Goal: Transaction & Acquisition: Purchase product/service

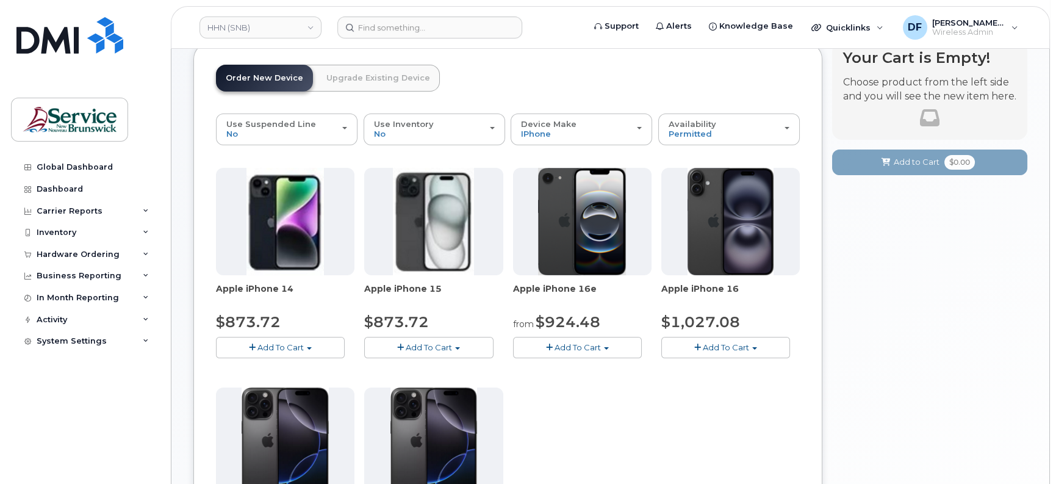
scroll to position [158, 0]
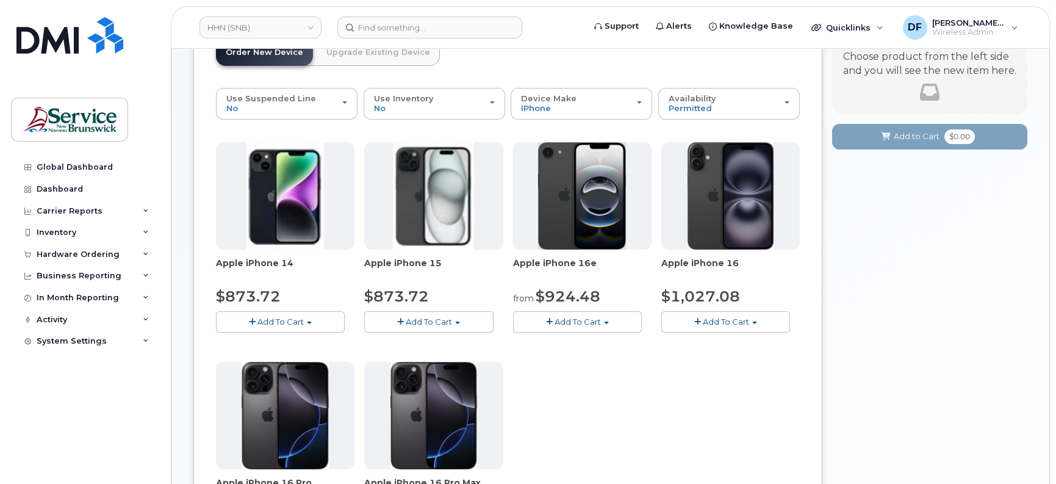
click at [569, 317] on span "Add To Cart" at bounding box center [578, 322] width 46 height 10
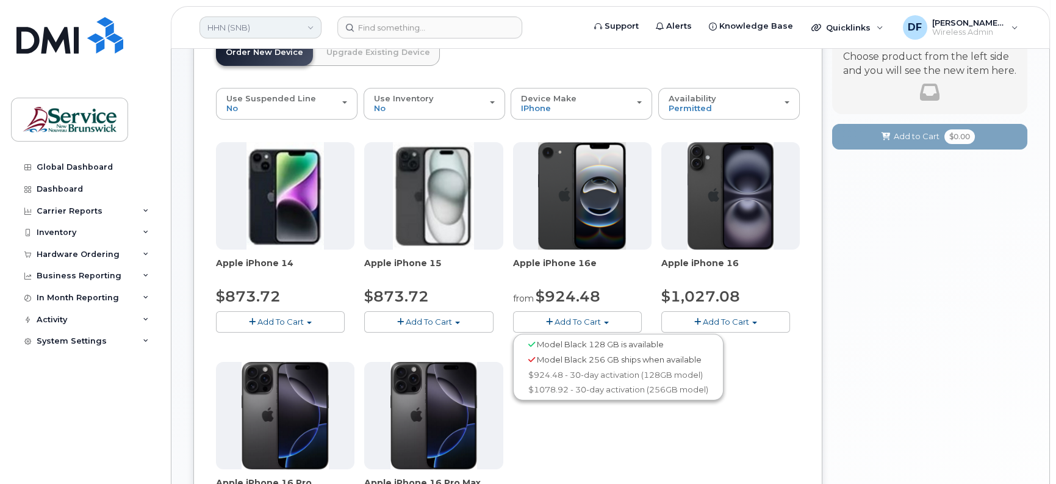
click at [280, 35] on link "HHN (SNB)" at bounding box center [261, 27] width 122 height 22
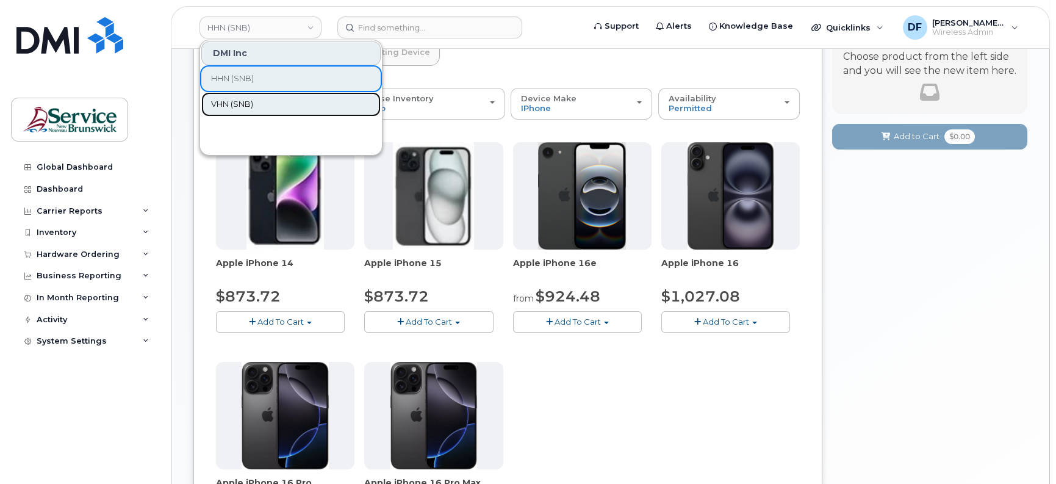
click at [259, 96] on link "VHN (SNB)" at bounding box center [290, 104] width 179 height 24
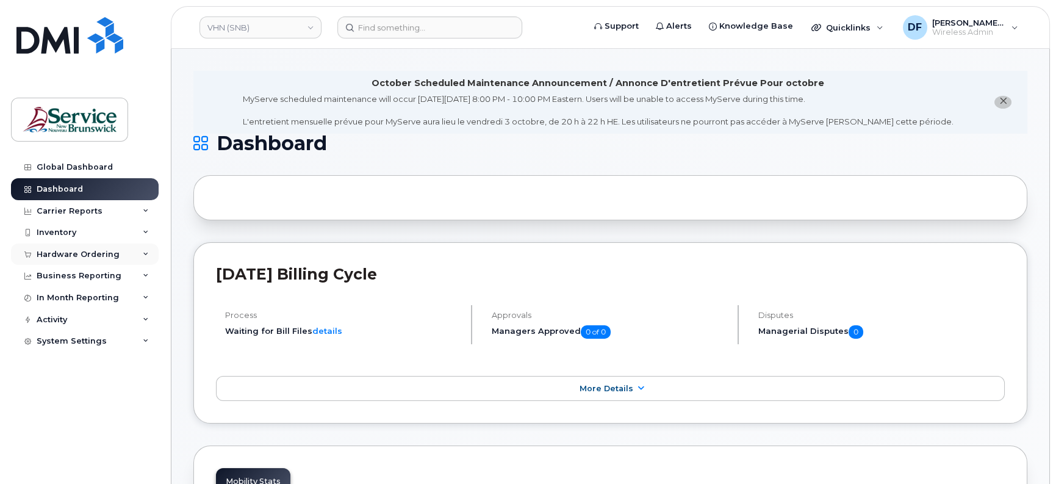
click at [71, 253] on div "Hardware Ordering" at bounding box center [78, 255] width 83 height 10
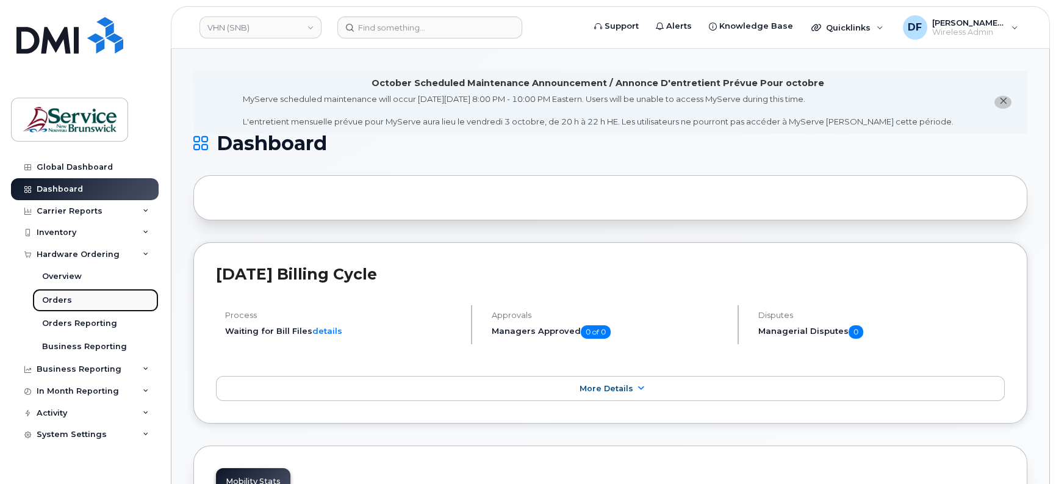
click at [56, 295] on div "Orders" at bounding box center [57, 300] width 30 height 11
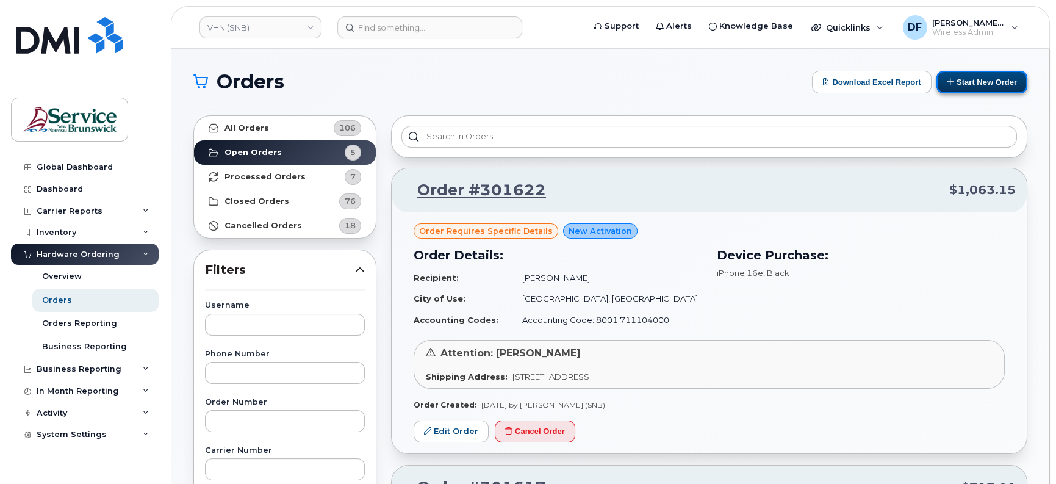
click at [980, 77] on button "Start New Order" at bounding box center [982, 82] width 91 height 23
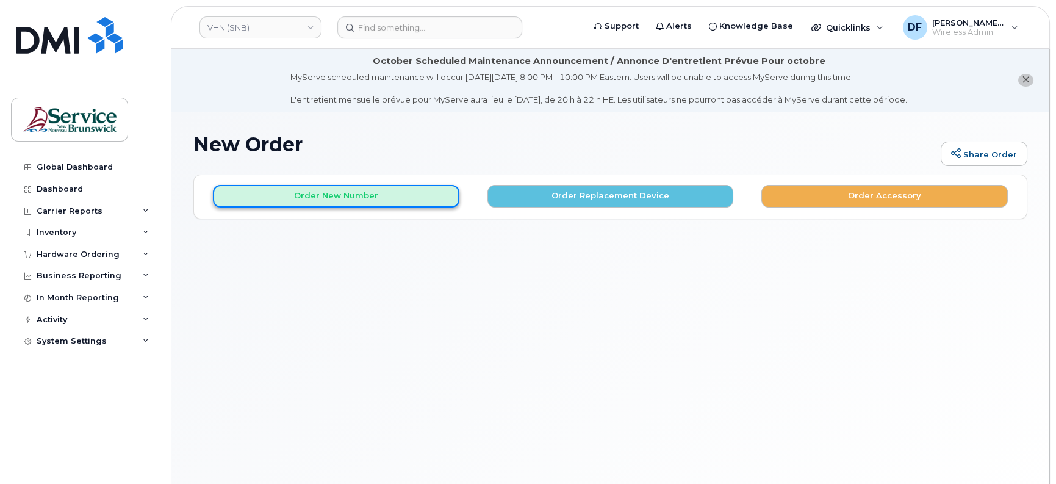
click at [306, 195] on button "Order New Number" at bounding box center [336, 196] width 246 height 23
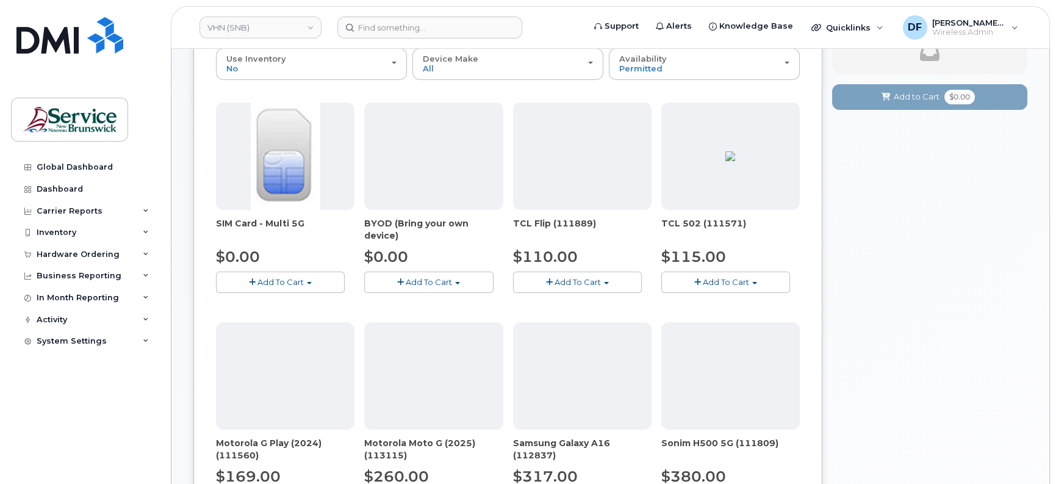
scroll to position [141, 0]
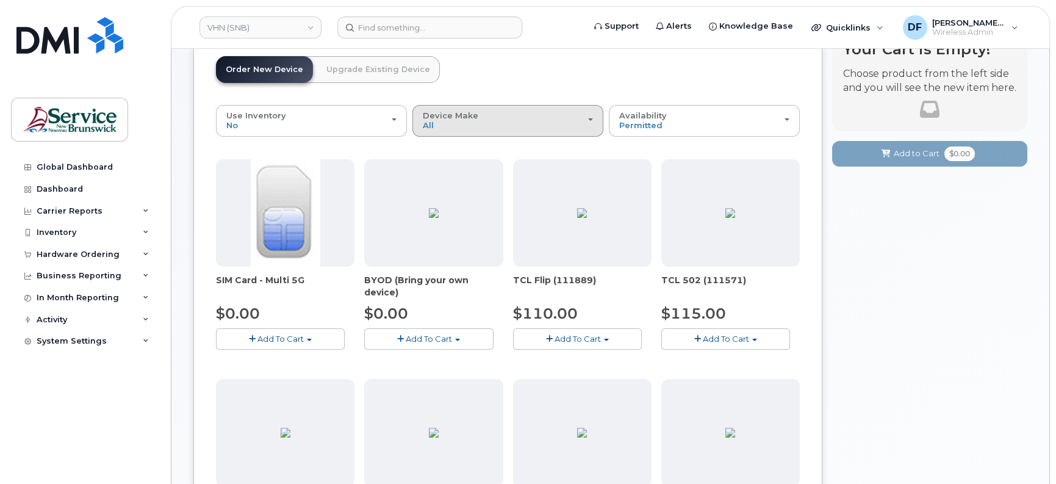
click at [522, 119] on div "Device Make All Aircard Android Cell Phone iPhone Tablet" at bounding box center [508, 120] width 170 height 19
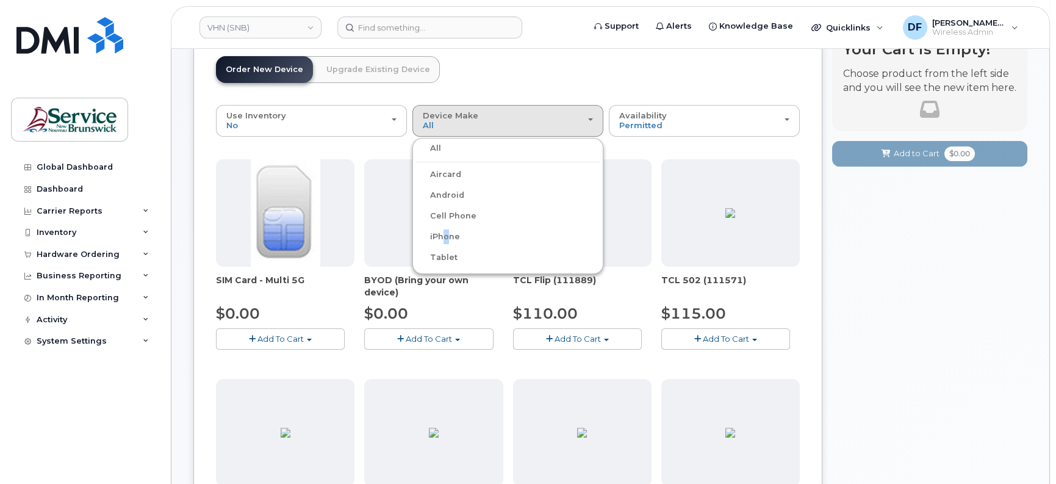
click at [441, 229] on label "iPhone" at bounding box center [437, 236] width 45 height 15
click at [0, 0] on input "iPhone" at bounding box center [0, 0] width 0 height 0
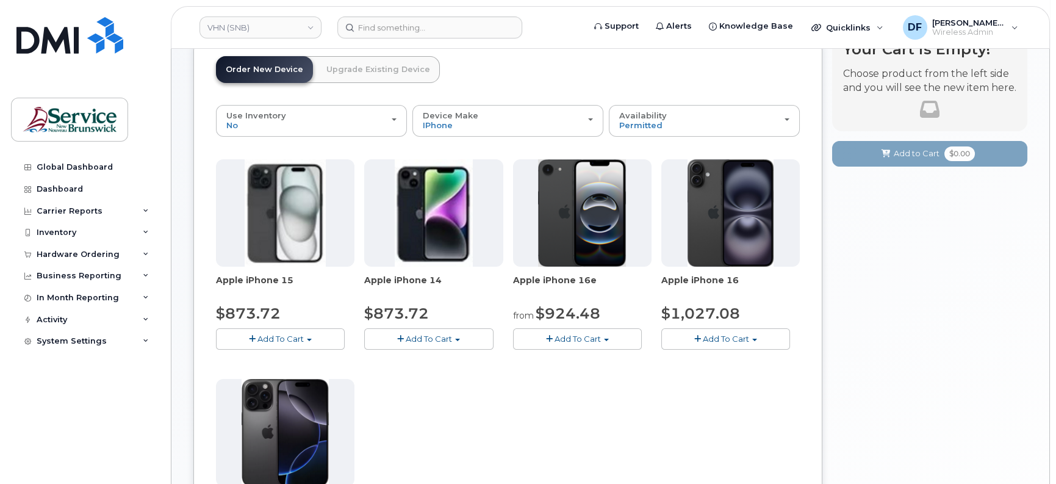
click at [598, 338] on span "Add To Cart" at bounding box center [578, 339] width 46 height 10
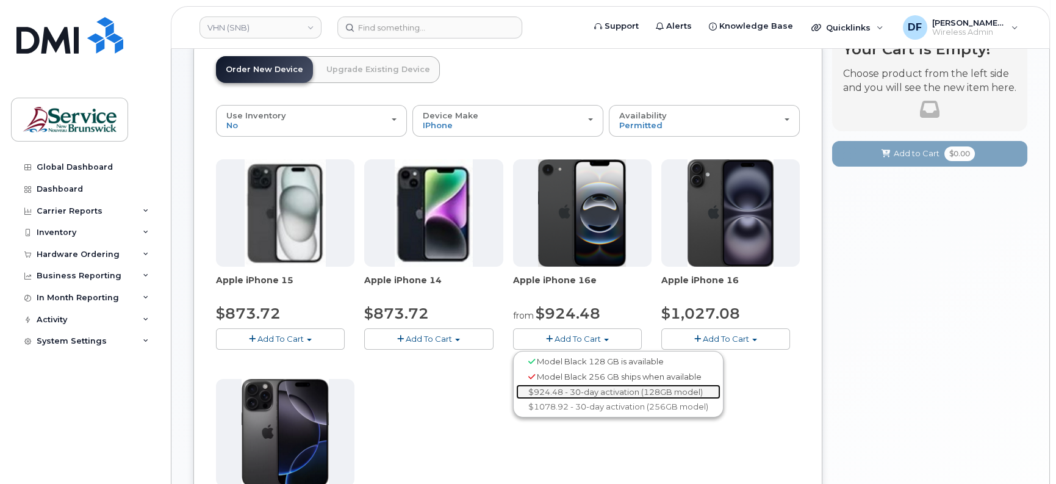
click at [590, 389] on link "$924.48 - 30-day activation (128GB model)" at bounding box center [618, 391] width 204 height 15
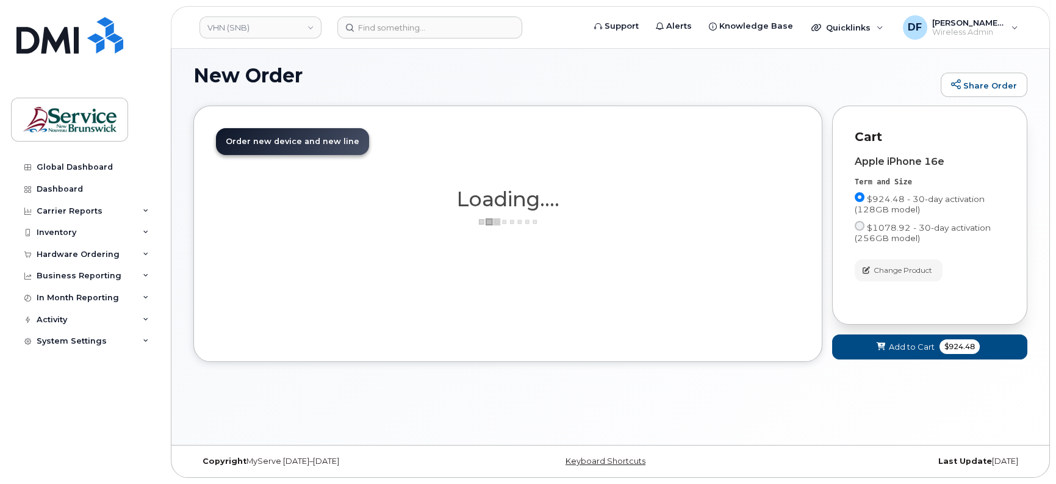
scroll to position [68, 0]
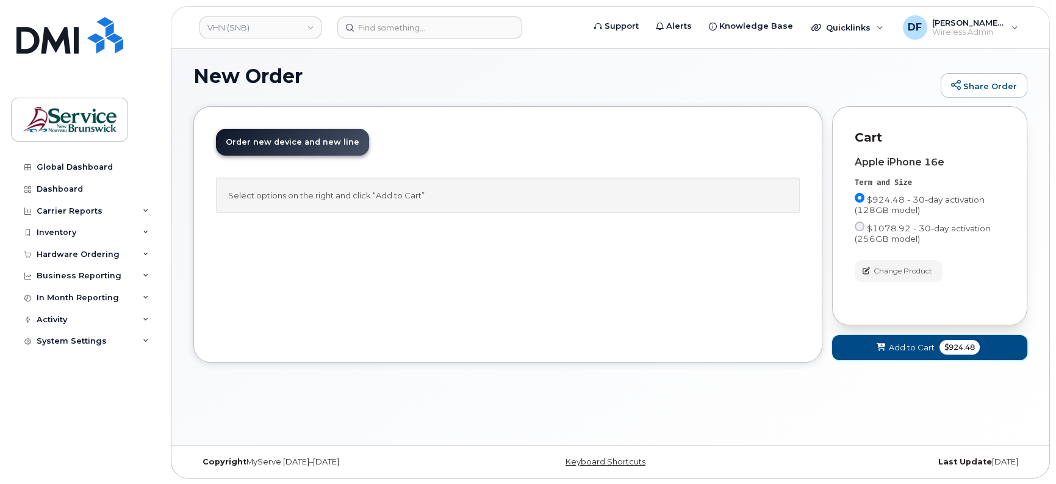
click at [915, 348] on span "Add to Cart" at bounding box center [912, 348] width 46 height 12
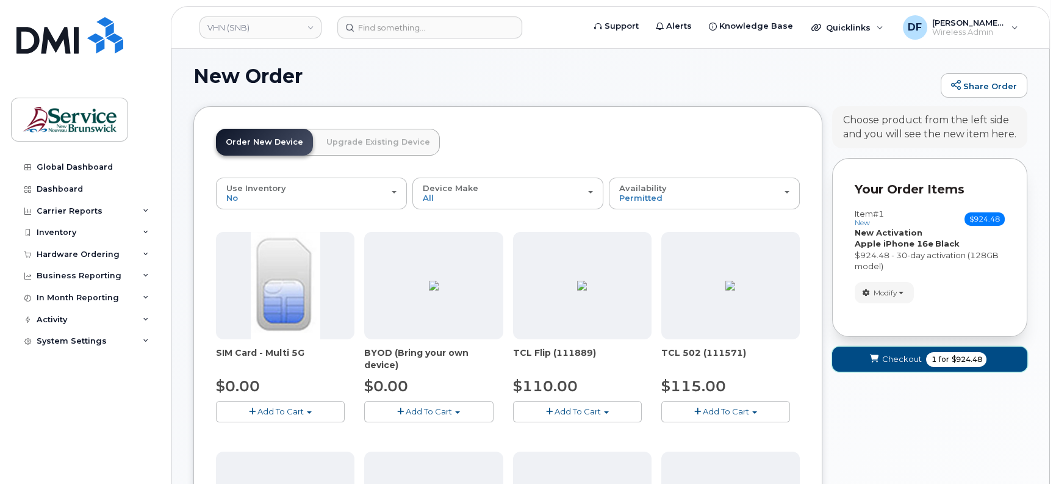
click at [918, 350] on button "Checkout 1 for $924.48" at bounding box center [929, 359] width 195 height 25
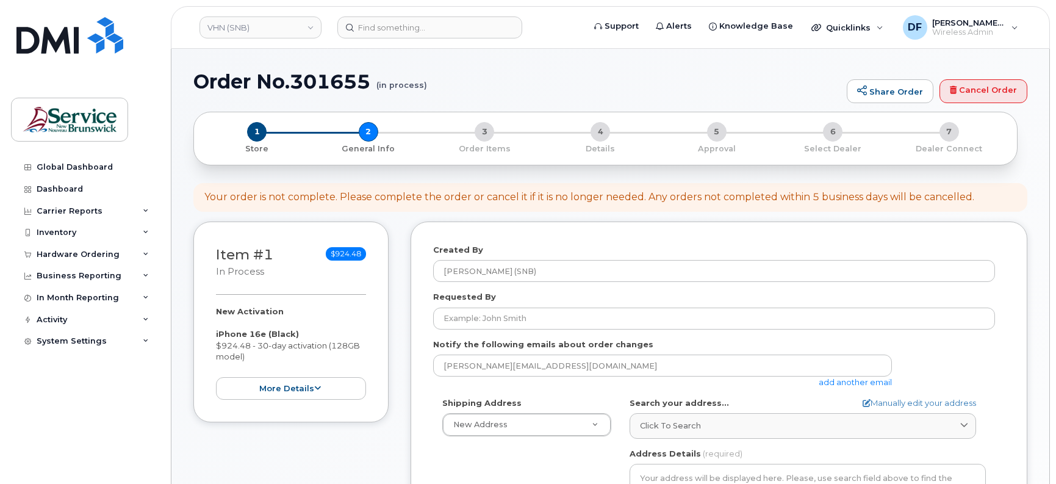
select select
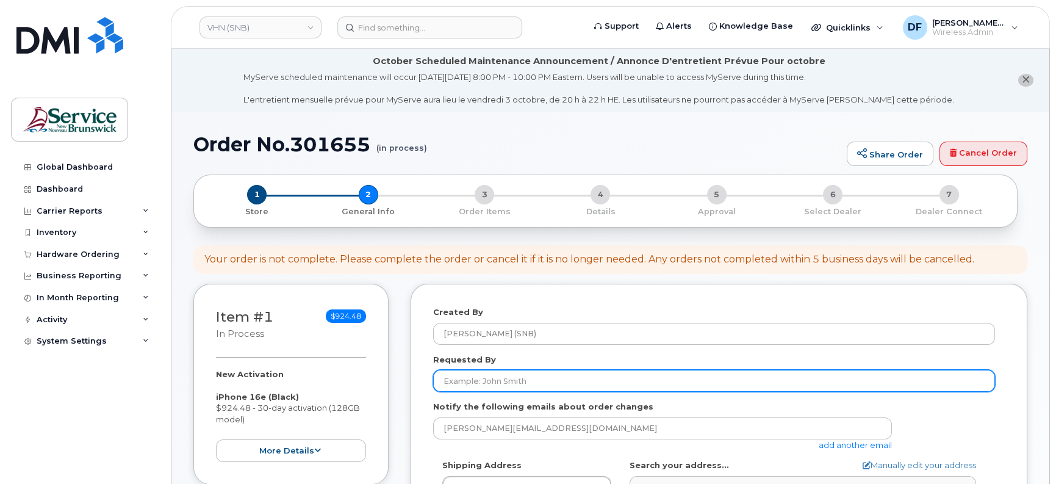
paste input "Nathalie Nadeau"
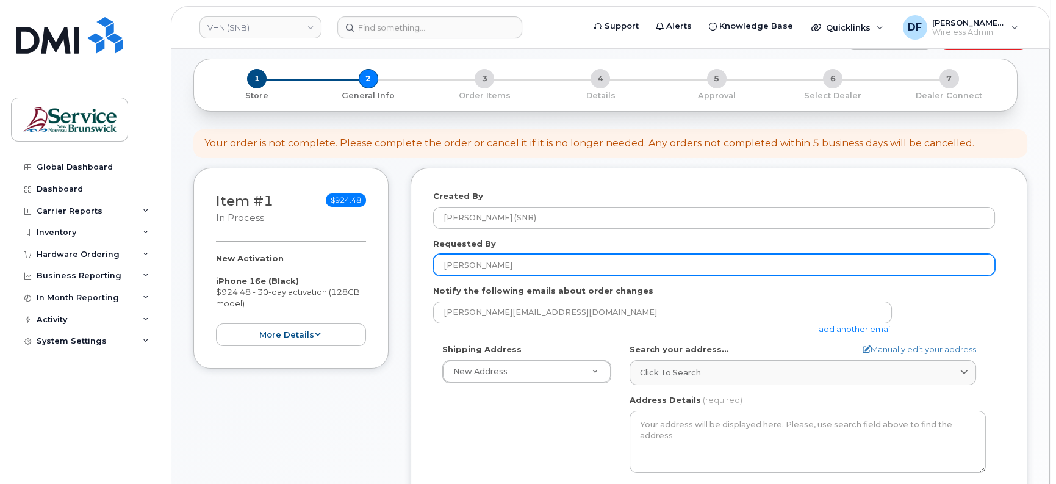
scroll to position [153, 0]
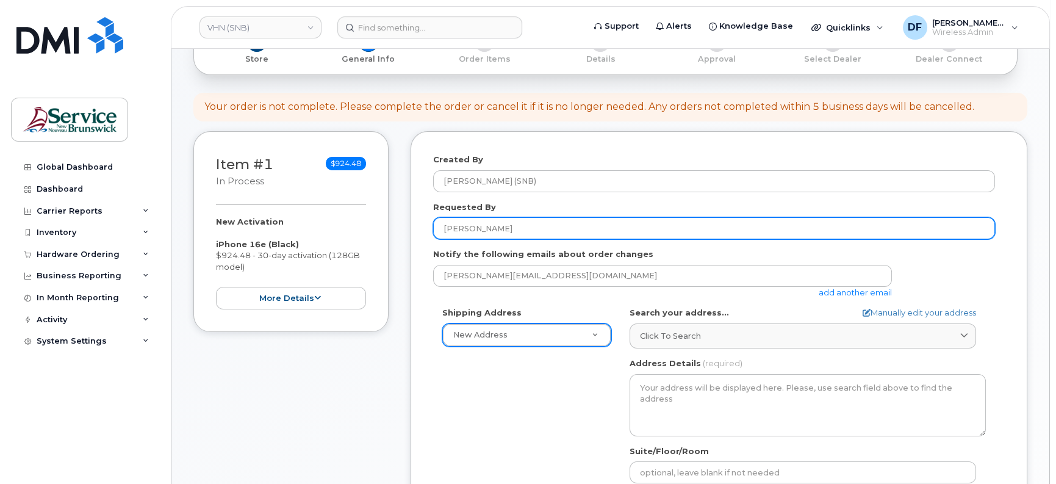
type input "Nathalie Nadeau"
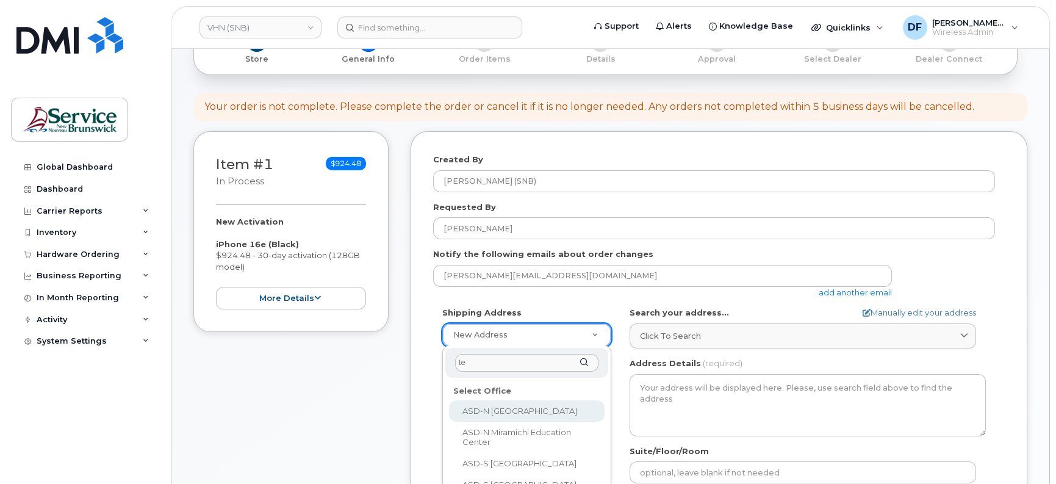
type input "tel"
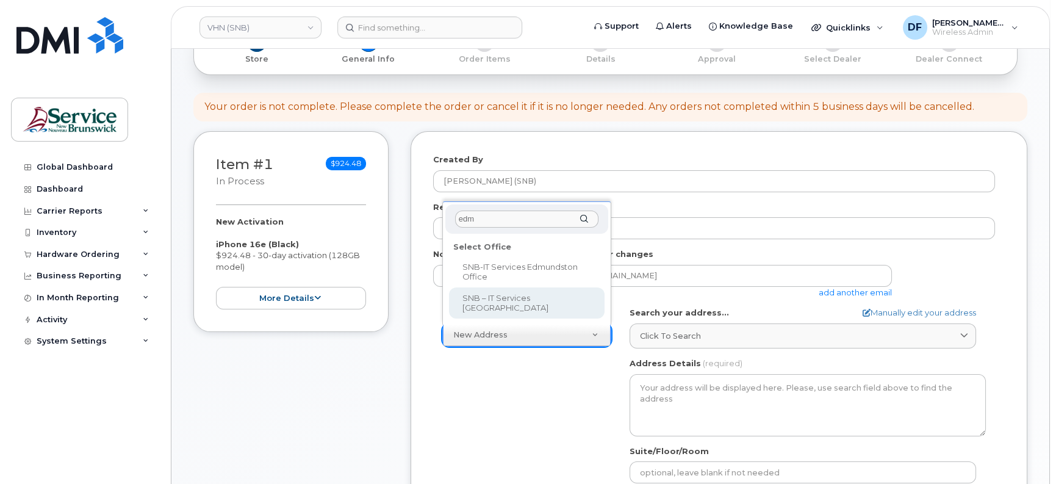
type input "edm"
select select
type textarea "275 Boul Hébert Edmundston New Brunswick E3V 4E4"
type input "Jean Tardif/Marco Maltais"
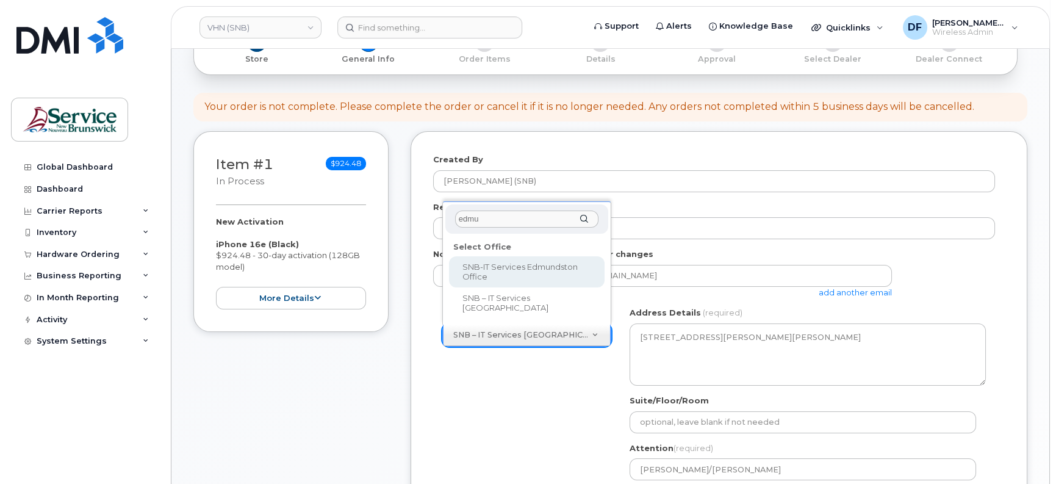
type input "edmu"
select select
type textarea "25 Rue Guy Edmundston New Brunswick E3V 3K5"
type input "Guy Morin/Richard Clavette"
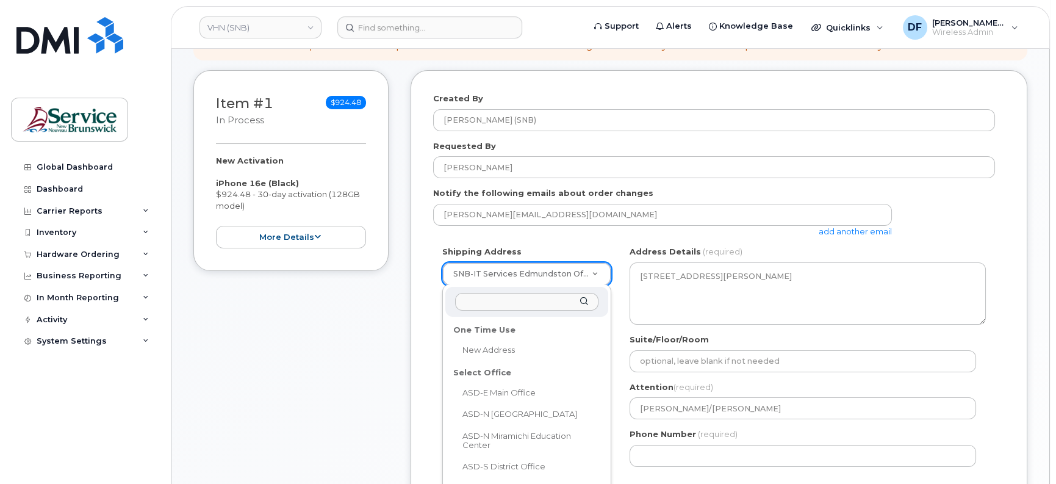
scroll to position [229, 0]
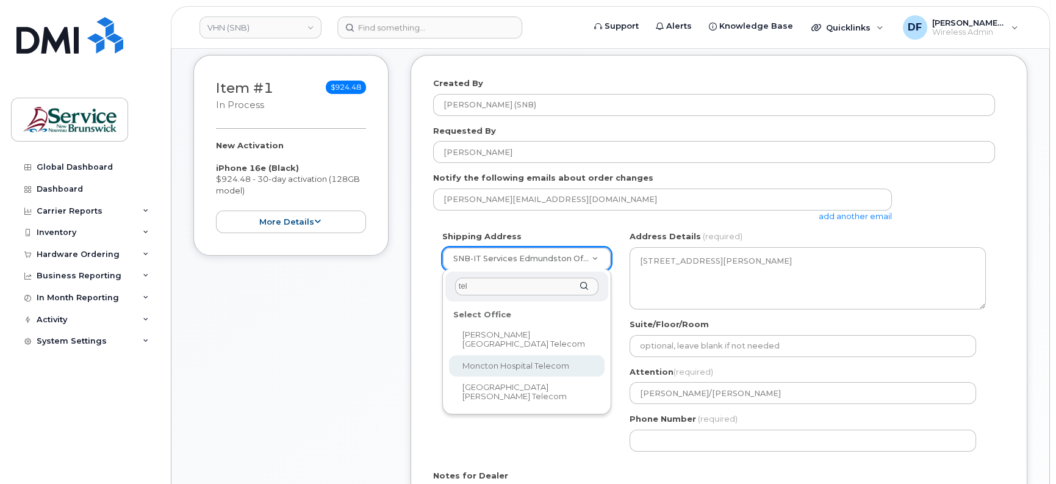
type input "tel"
select select
type textarea "135 Macbeath Ave Moncton New Brunswick E1C 6Z8"
type input "[PERSON_NAME]"
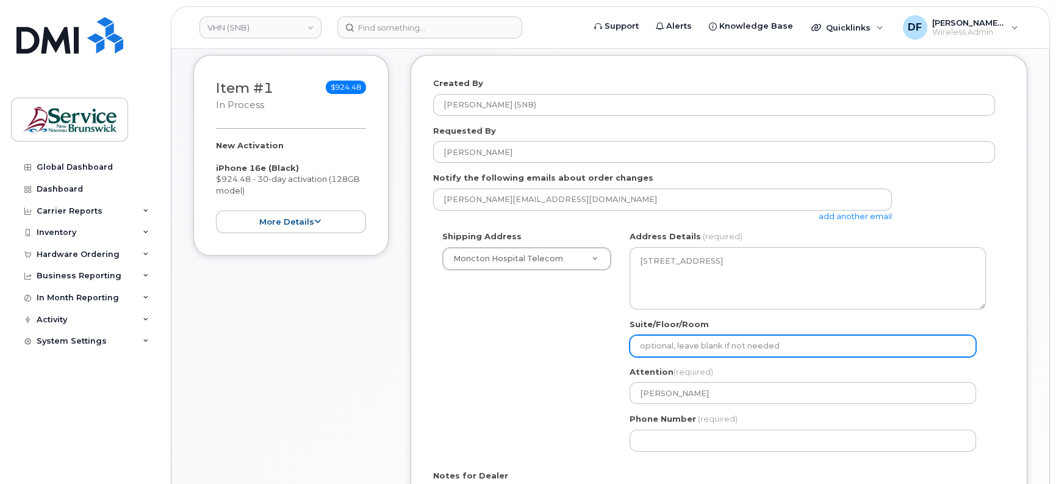
paste input "WO0000000489599"
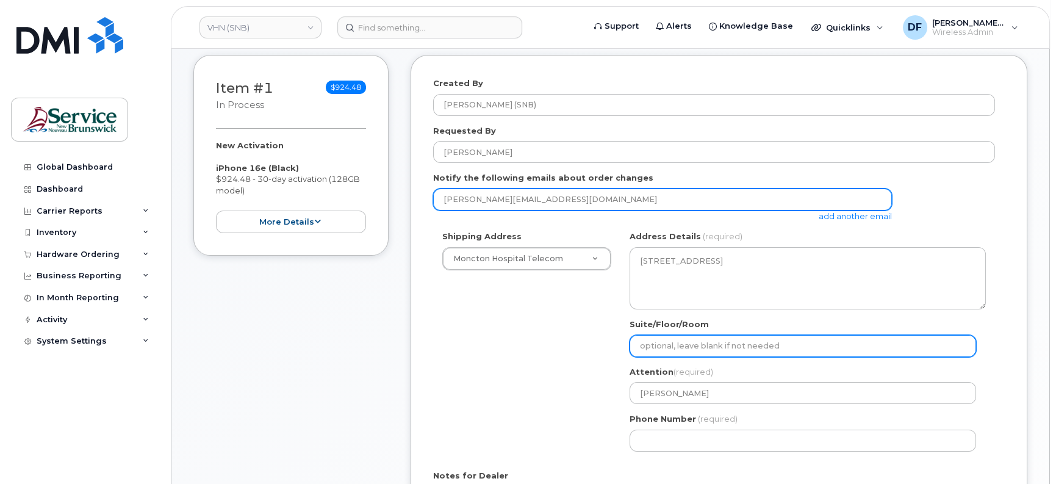
select select
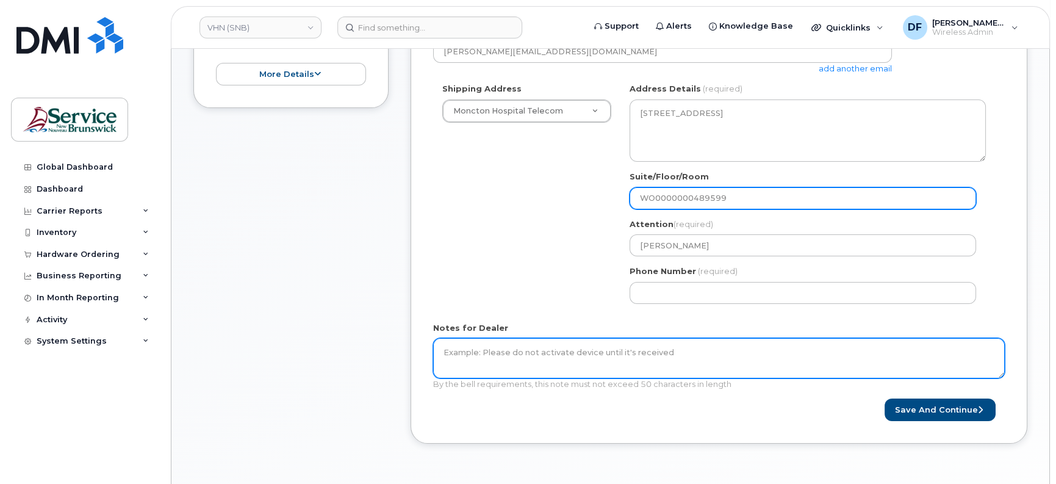
scroll to position [381, 0]
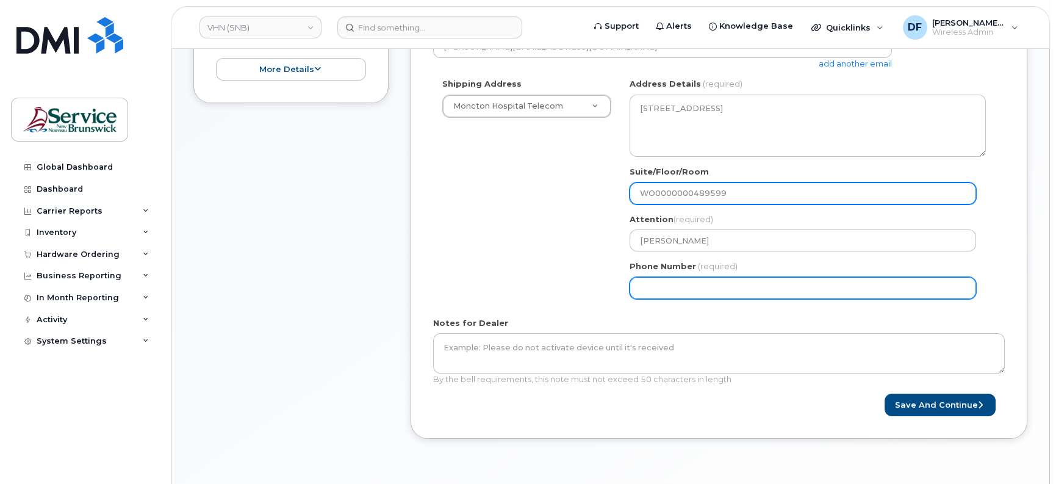
type input "WO0000000489599"
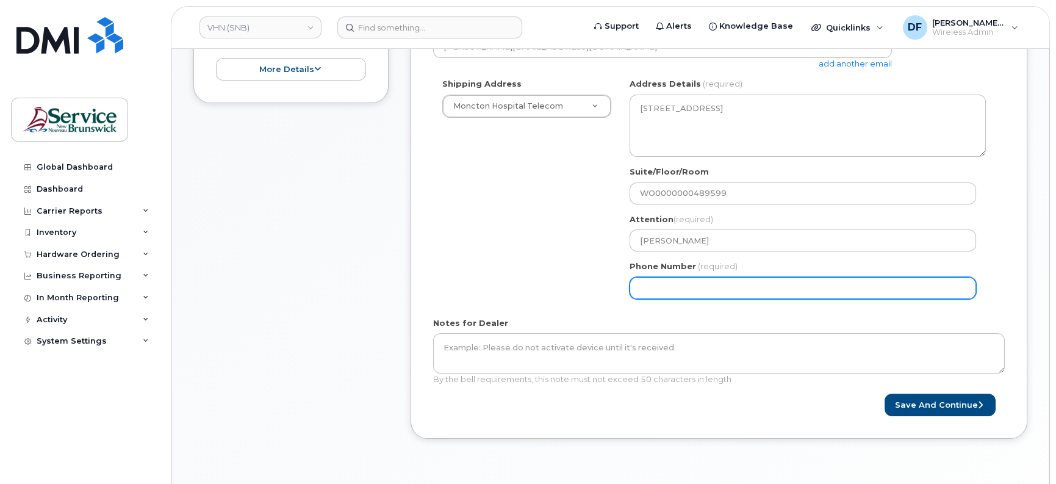
click at [671, 285] on input "Phone Number" at bounding box center [803, 288] width 347 height 22
type input "5063809638"
select select
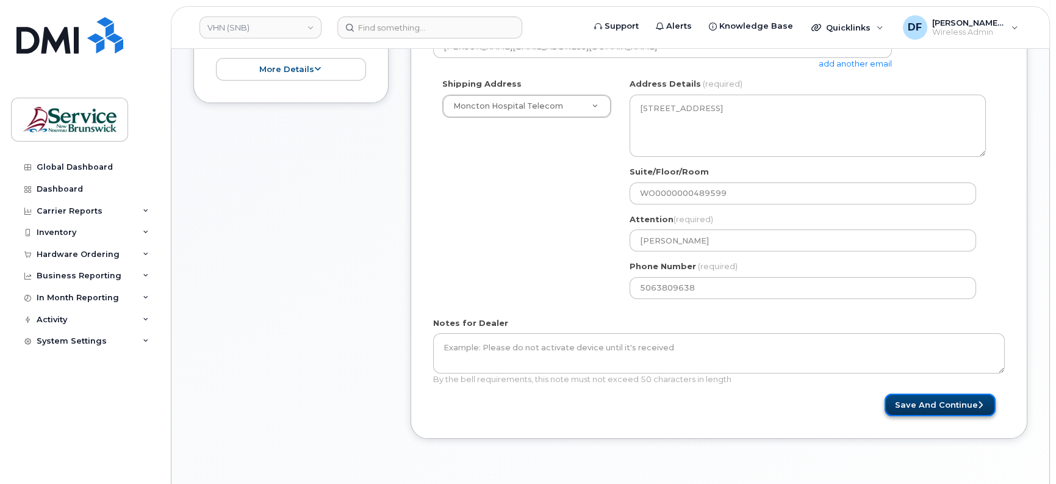
click at [937, 411] on button "Save and Continue" at bounding box center [940, 405] width 111 height 23
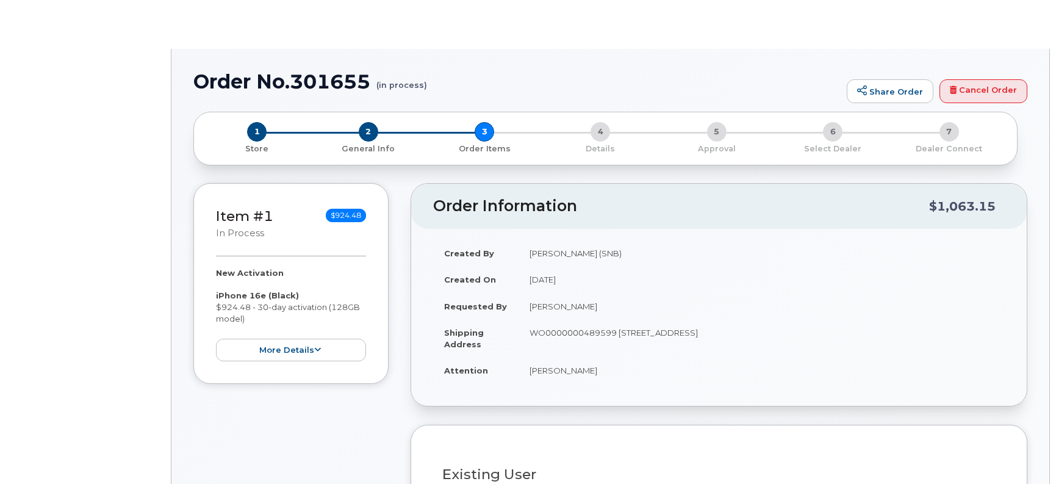
radio input "true"
select select
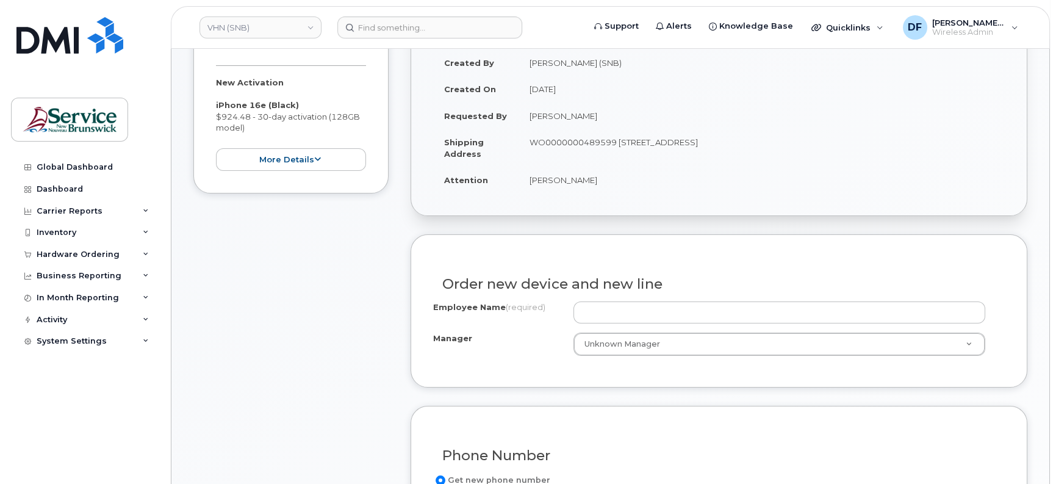
scroll to position [292, 0]
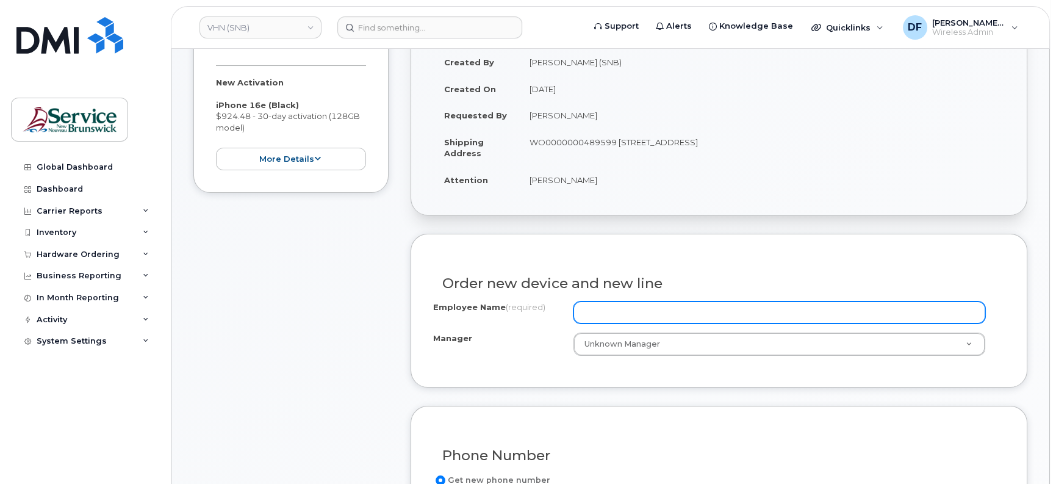
click at [660, 308] on input "Employee Name (required)" at bounding box center [780, 312] width 412 height 22
paste input "[PERSON_NAME]"
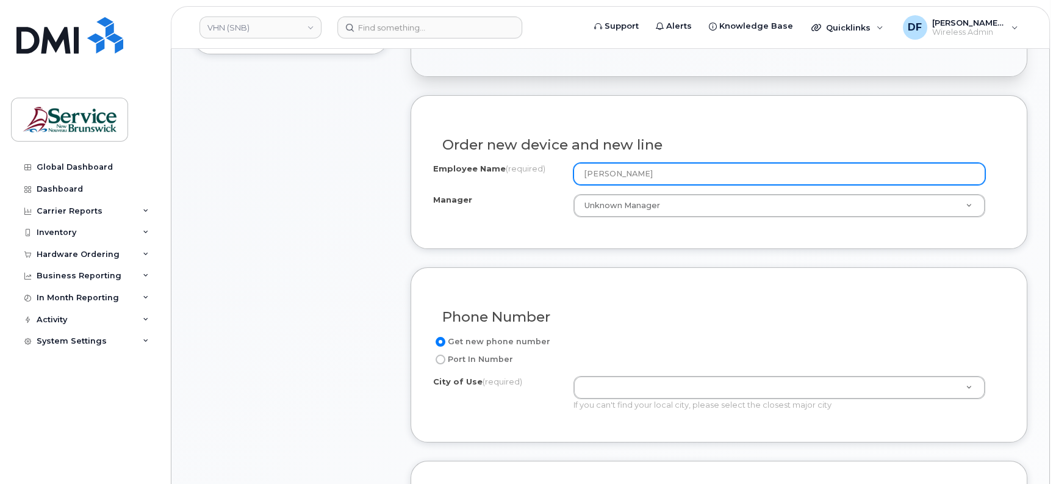
scroll to position [444, 0]
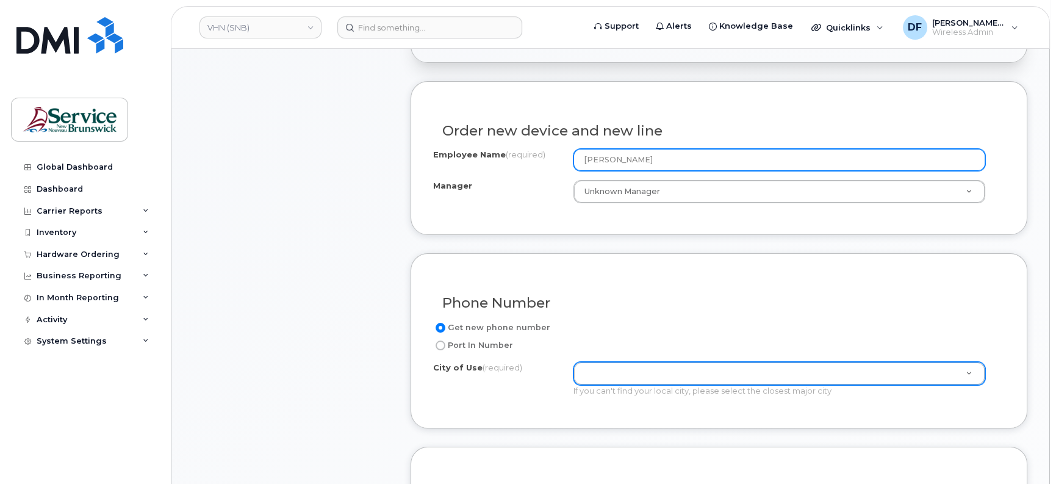
type input "[PERSON_NAME]"
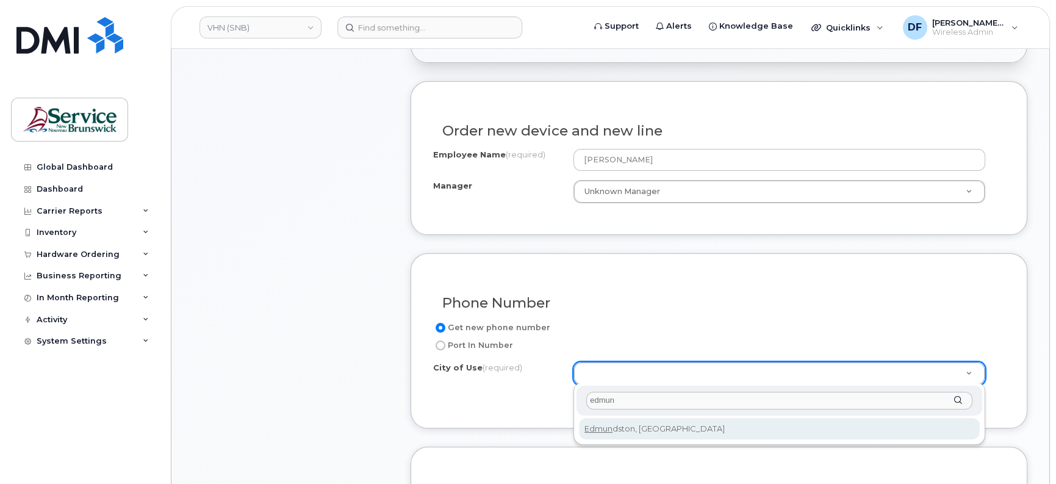
type input "edmun"
type input "1548"
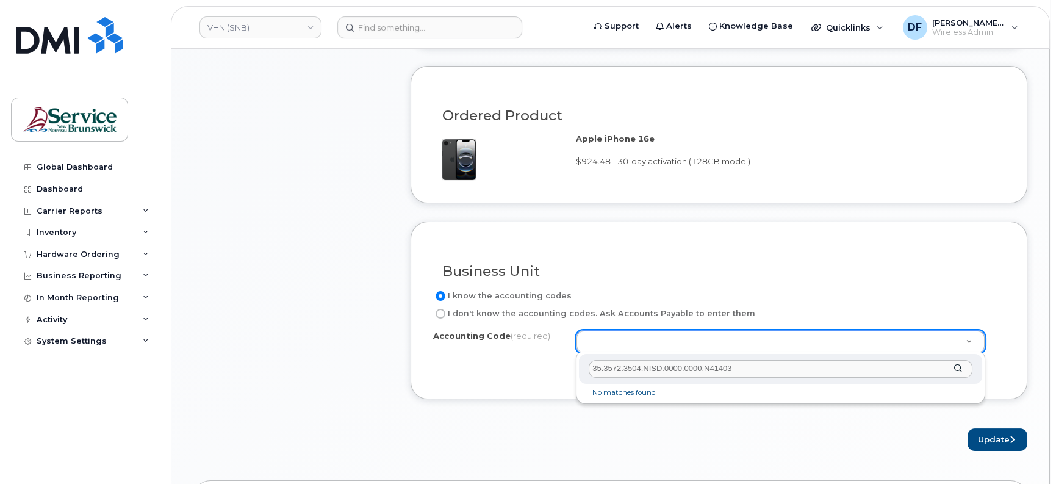
scroll to position [0, 0]
type input "3"
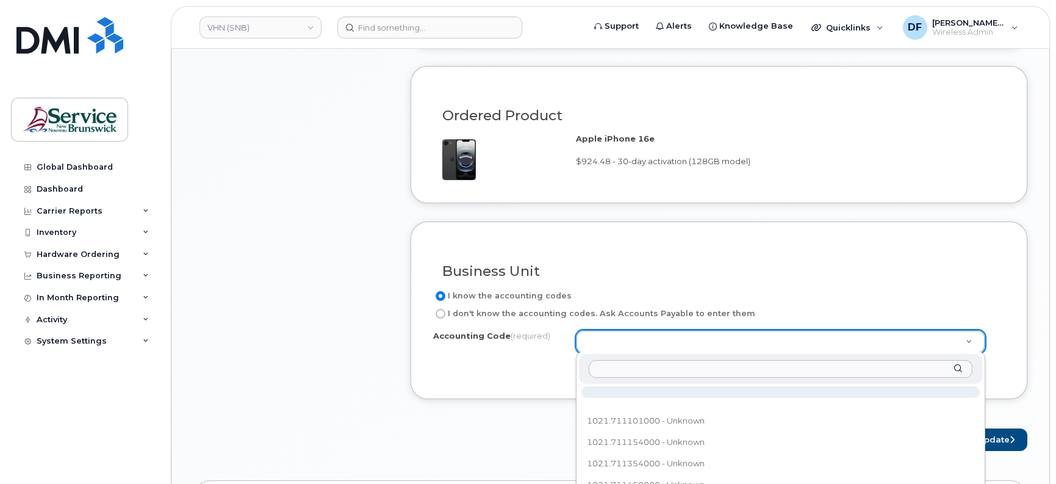
drag, startPoint x: 642, startPoint y: 338, endPoint x: 610, endPoint y: 337, distance: 31.7
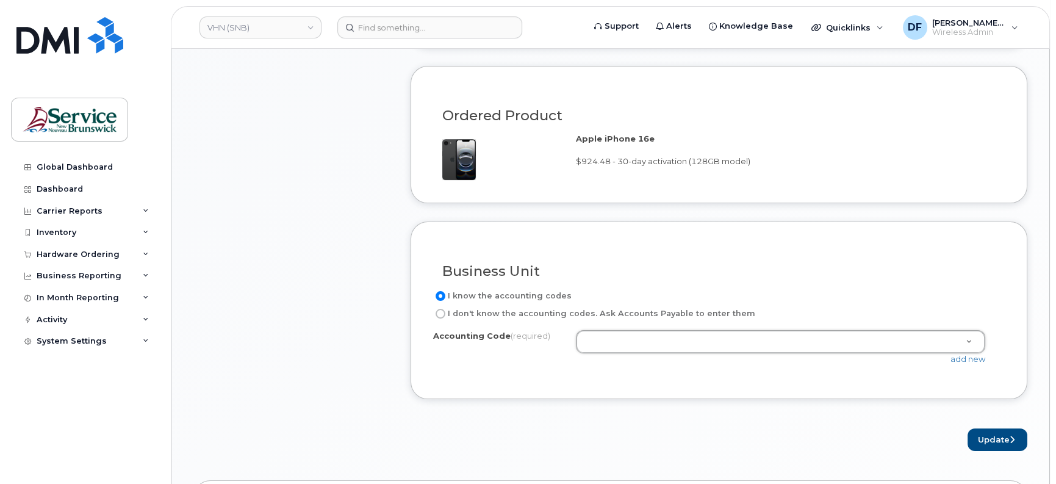
drag, startPoint x: 604, startPoint y: 338, endPoint x: 588, endPoint y: 334, distance: 16.4
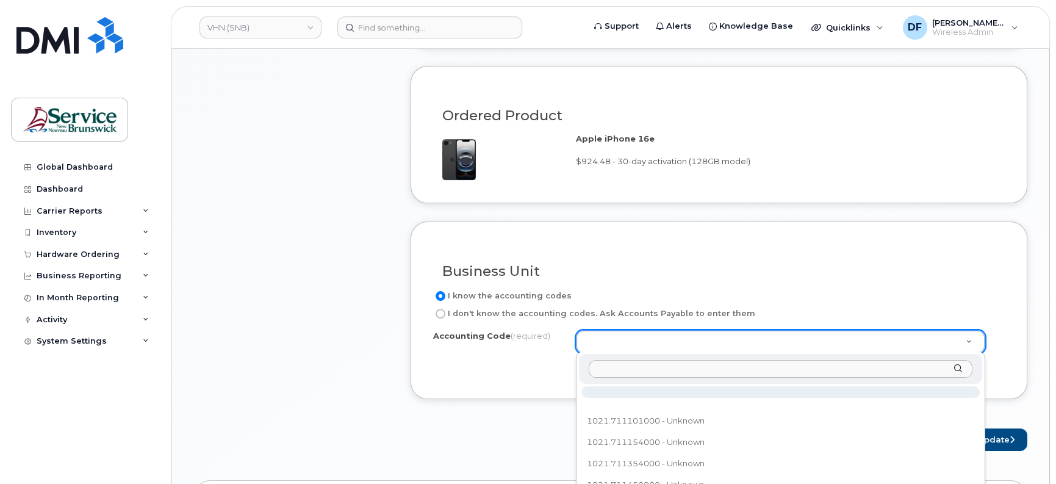
paste input "420.715761010.6102000"
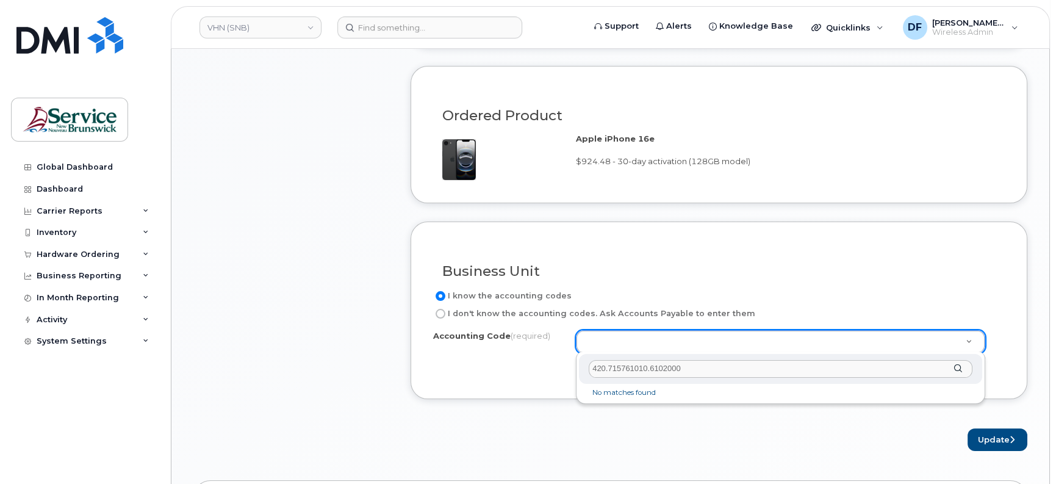
type input "420.715761010.6102000"
click at [956, 365] on div "420.715761010.6102000" at bounding box center [780, 369] width 403 height 30
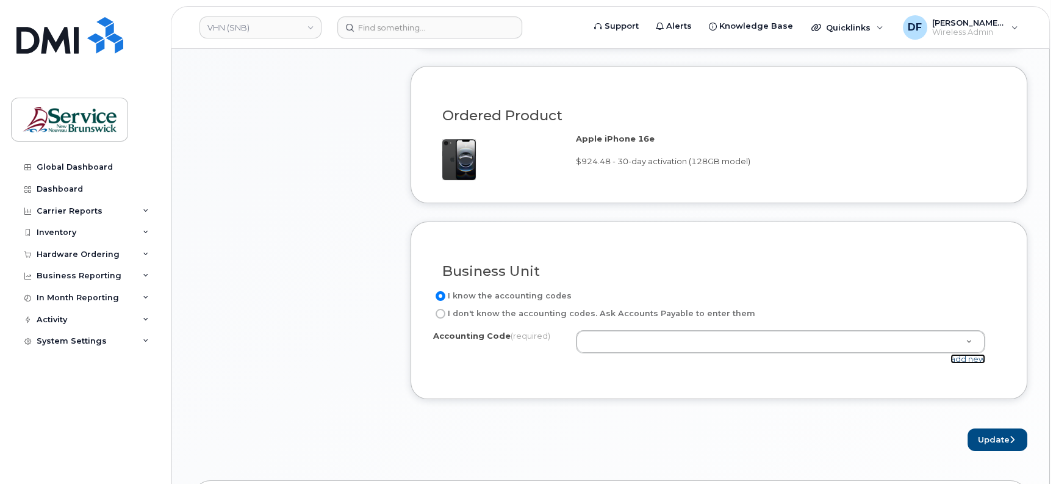
click at [973, 354] on link "add new" at bounding box center [968, 359] width 35 height 10
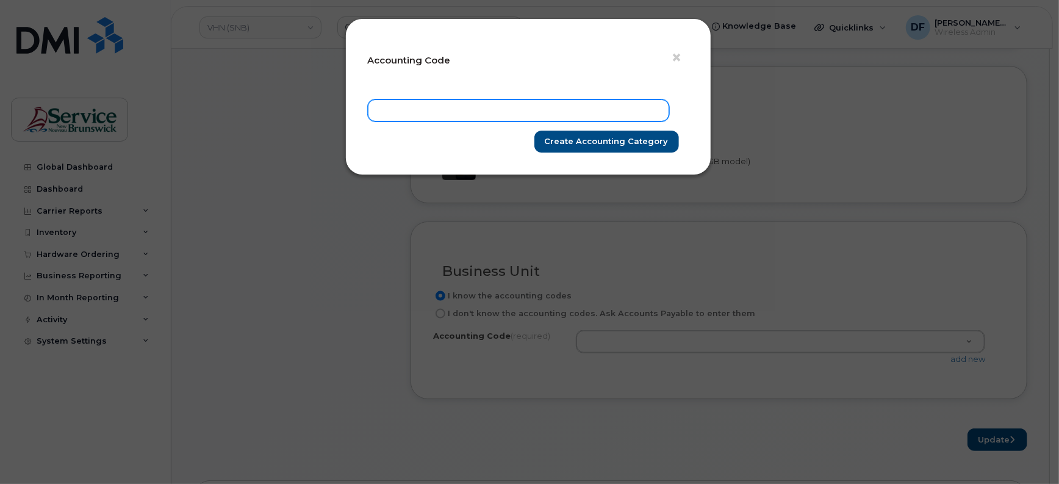
click at [544, 106] on input "text" at bounding box center [518, 110] width 301 height 22
paste input "420.715761010.6102000"
click at [392, 106] on input "420.715761010.6102000" at bounding box center [518, 110] width 301 height 22
type input "4201.715761010.6102000"
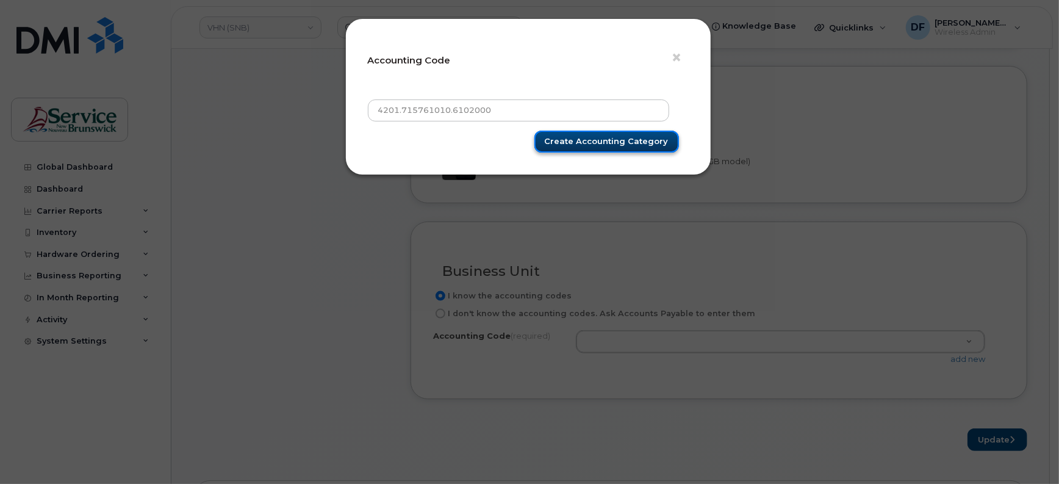
click at [602, 135] on input "Create Accounting category" at bounding box center [606, 142] width 145 height 23
type input "Create Accounting category"
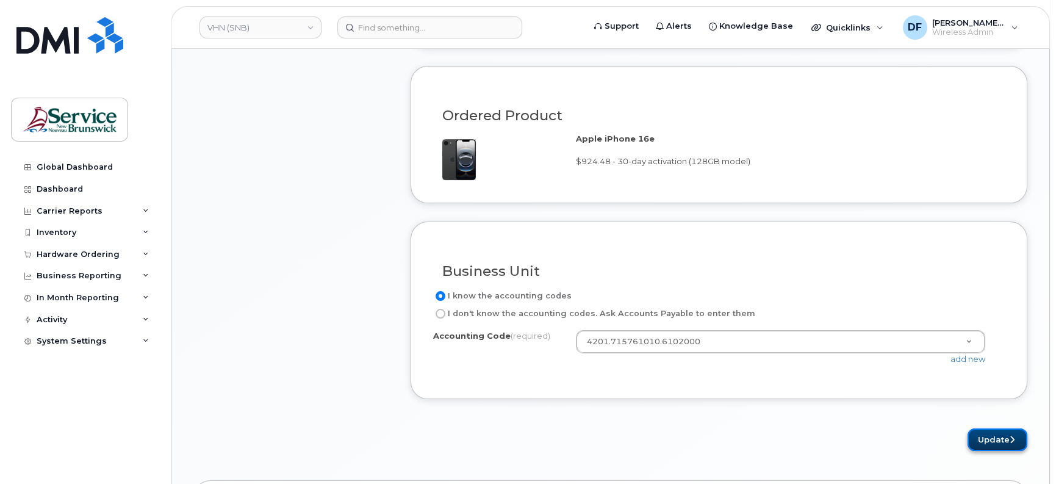
click at [977, 431] on button "Update" at bounding box center [998, 439] width 60 height 23
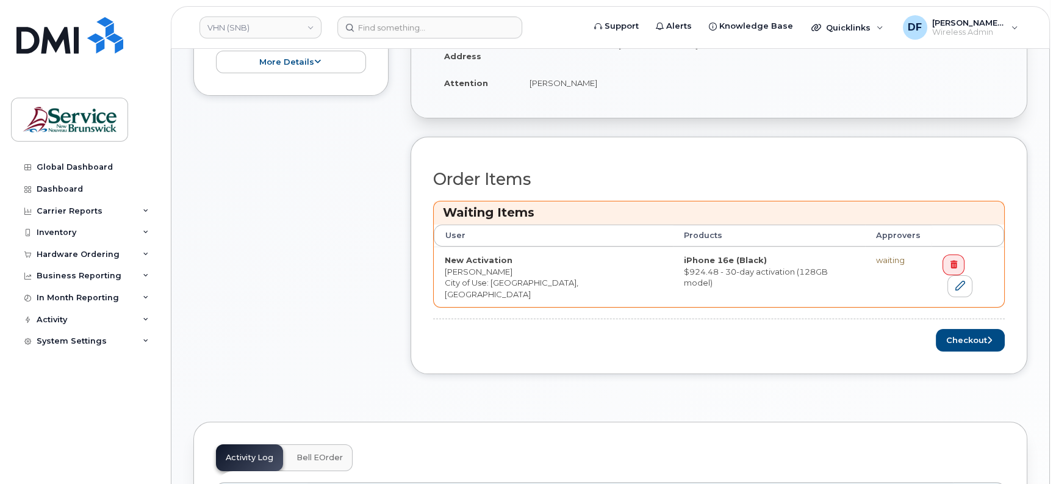
scroll to position [458, 0]
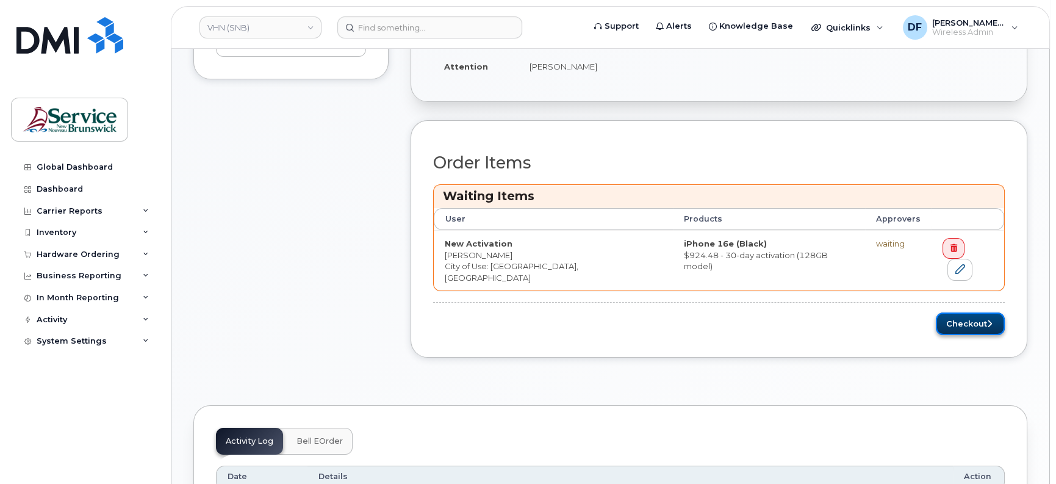
click at [969, 314] on button "Checkout" at bounding box center [970, 323] width 69 height 23
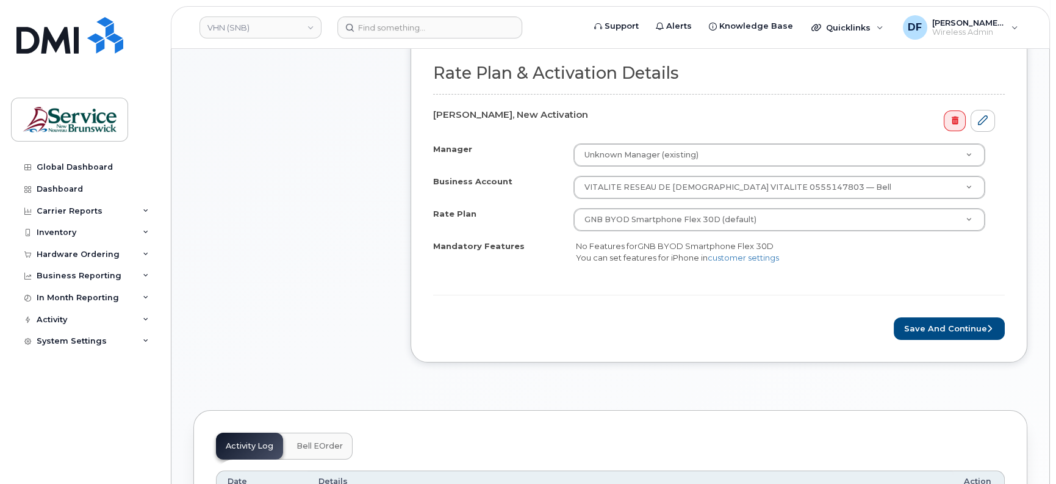
scroll to position [458, 0]
click at [968, 320] on button "Save and Continue" at bounding box center [949, 328] width 111 height 23
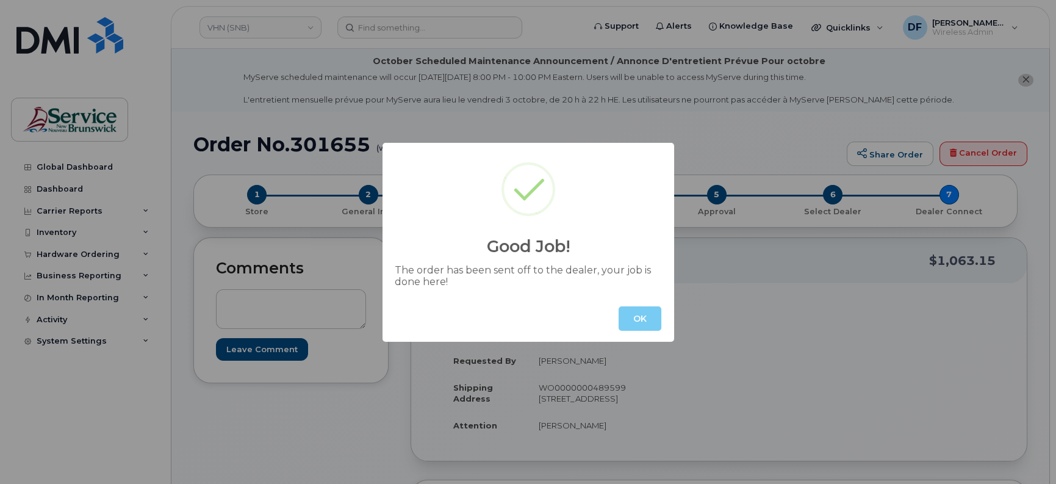
click at [638, 310] on button "OK" at bounding box center [640, 318] width 43 height 24
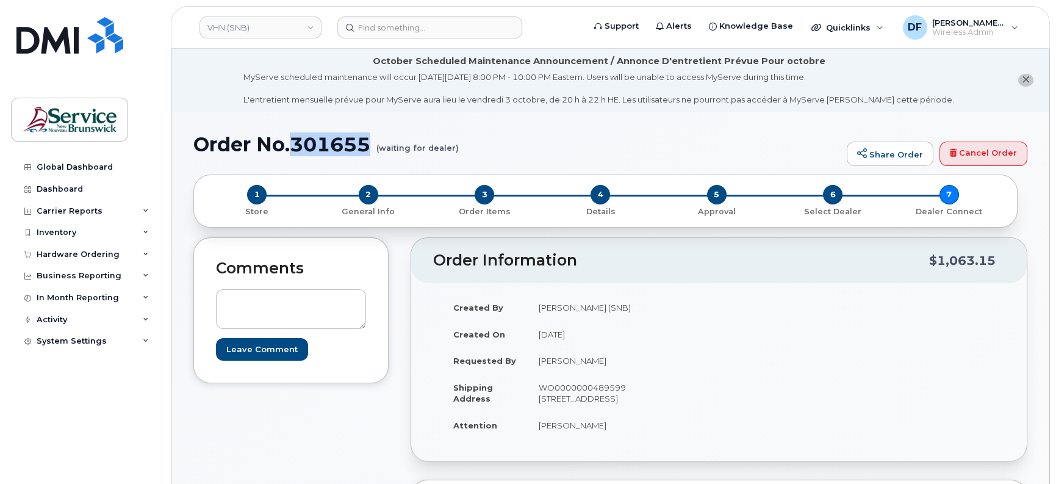
drag, startPoint x: 369, startPoint y: 149, endPoint x: 295, endPoint y: 128, distance: 76.7
copy h1 "301655"
click at [90, 252] on div "Hardware Ordering" at bounding box center [78, 255] width 83 height 10
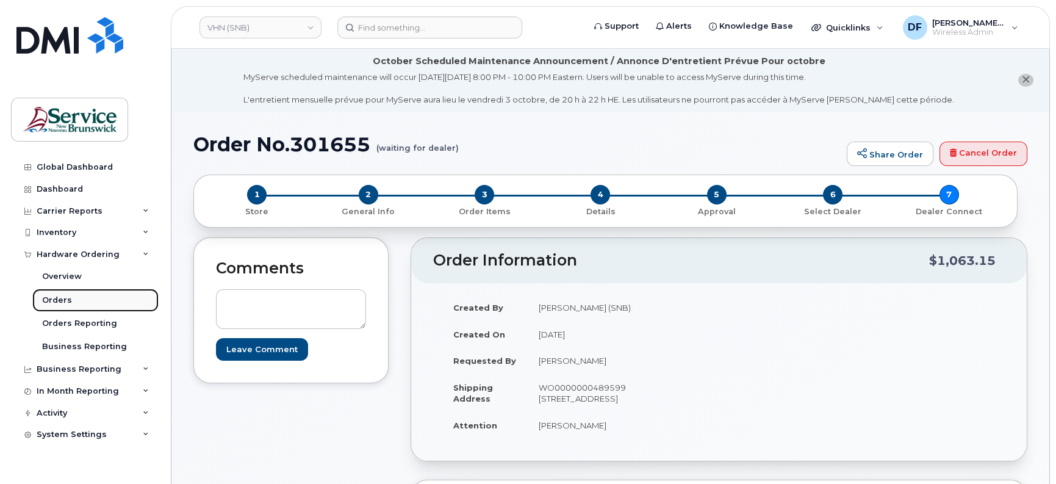
click at [68, 297] on div "Orders" at bounding box center [57, 300] width 30 height 11
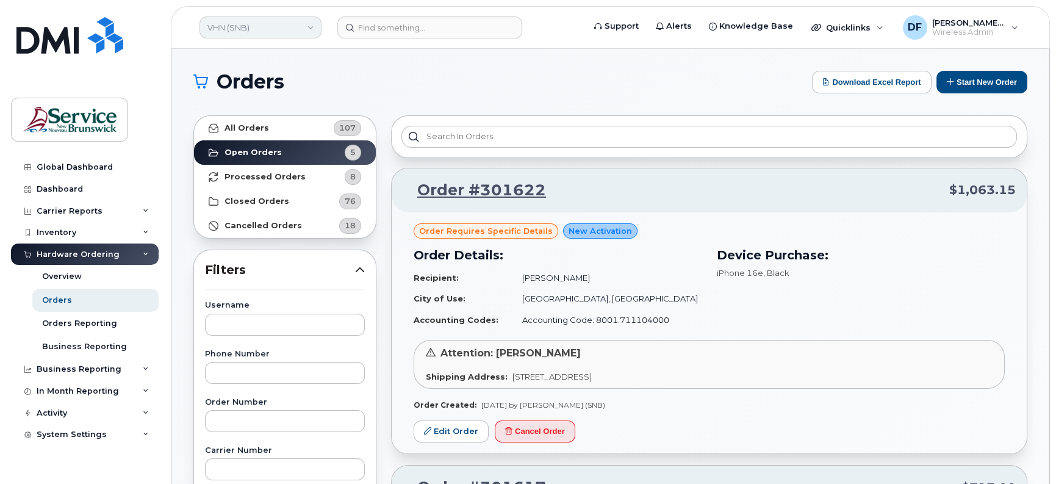
click at [256, 34] on link "VHN (SNB)" at bounding box center [261, 27] width 122 height 22
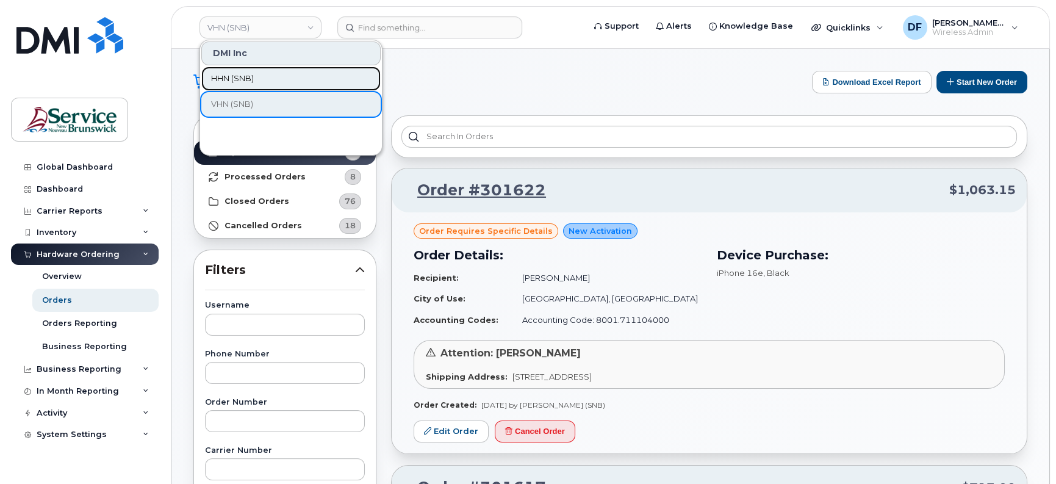
click at [272, 76] on link "HHN (SNB)" at bounding box center [290, 79] width 179 height 24
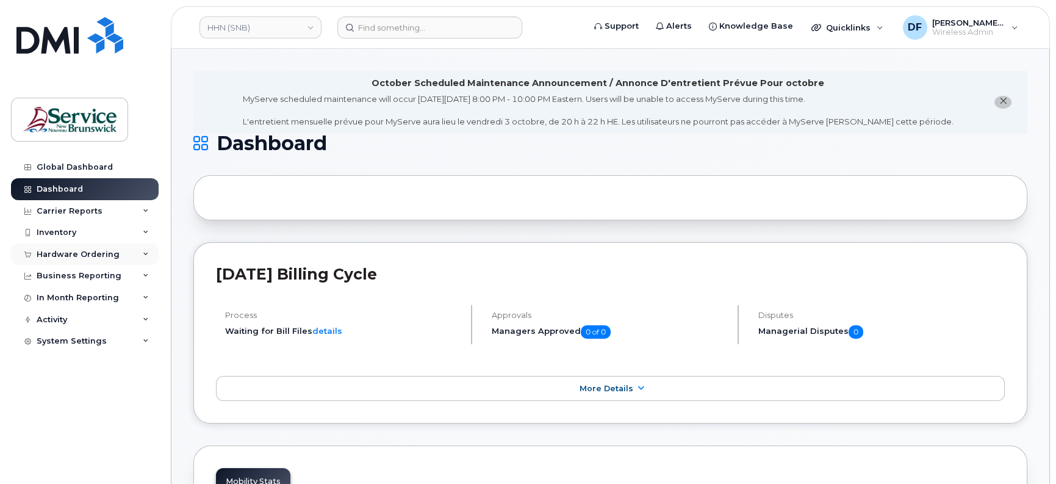
click at [65, 250] on div "Hardware Ordering" at bounding box center [78, 255] width 83 height 10
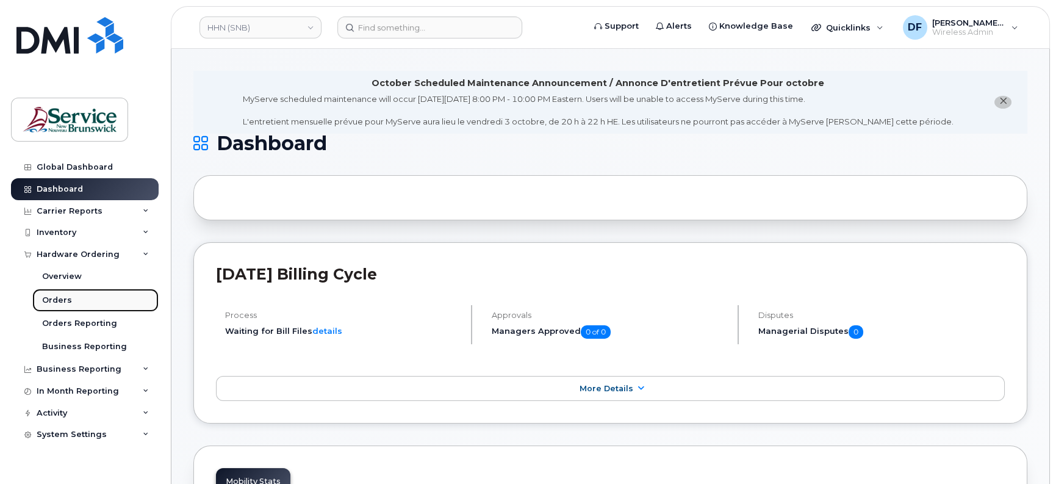
click at [77, 305] on link "Orders" at bounding box center [95, 300] width 126 height 23
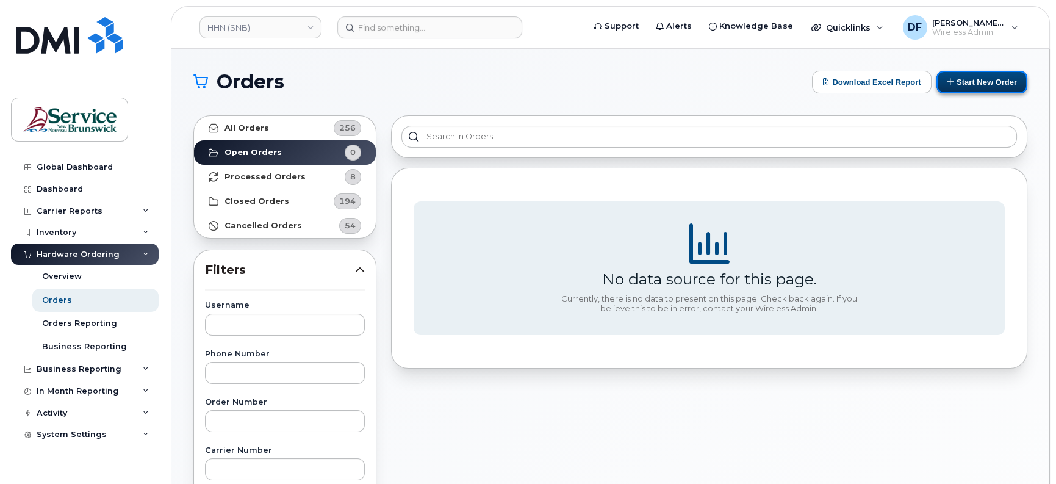
click at [999, 84] on button "Start New Order" at bounding box center [982, 82] width 91 height 23
